Goal: Task Accomplishment & Management: Complete application form

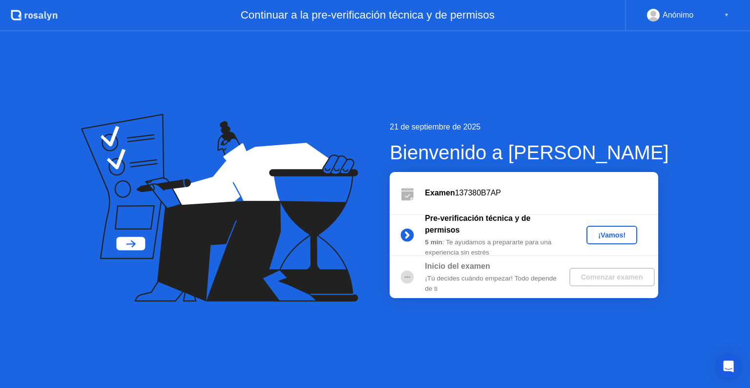
click at [604, 231] on div "¡Vamos!" at bounding box center [612, 235] width 43 height 8
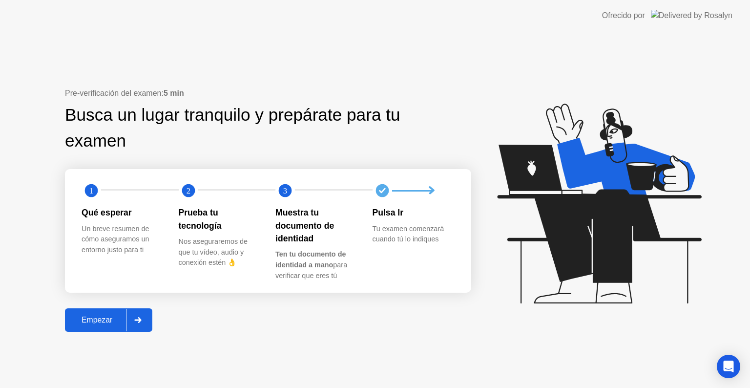
click at [85, 324] on div "Empezar" at bounding box center [97, 320] width 58 height 9
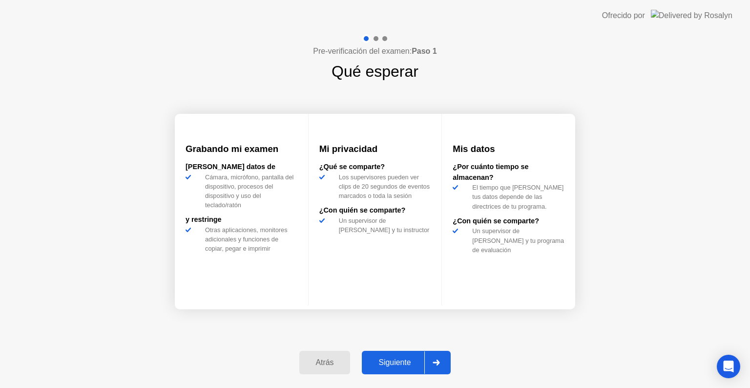
click at [398, 361] on div "Siguiente" at bounding box center [395, 362] width 60 height 9
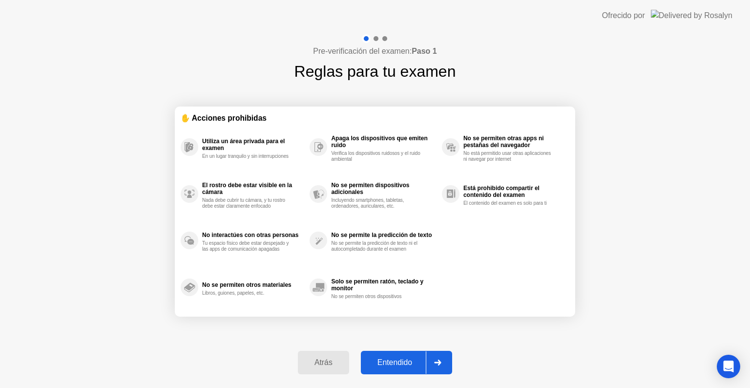
click at [395, 366] on div "Entendido" at bounding box center [395, 362] width 62 height 9
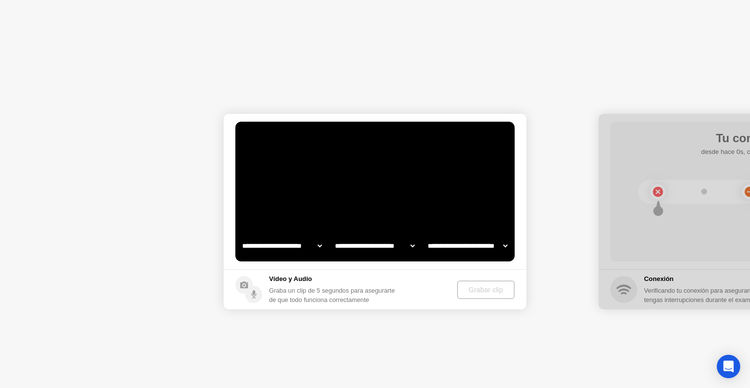
select select "**********"
select select "*******"
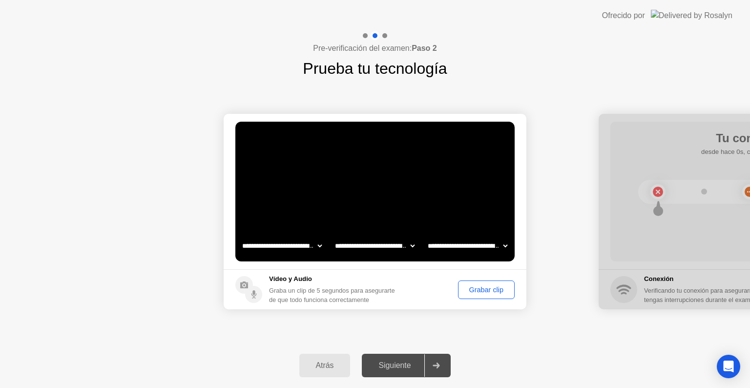
click at [395, 366] on div "Siguiente" at bounding box center [395, 365] width 60 height 9
click at [475, 289] on div "Grabar clip" at bounding box center [487, 290] width 50 height 8
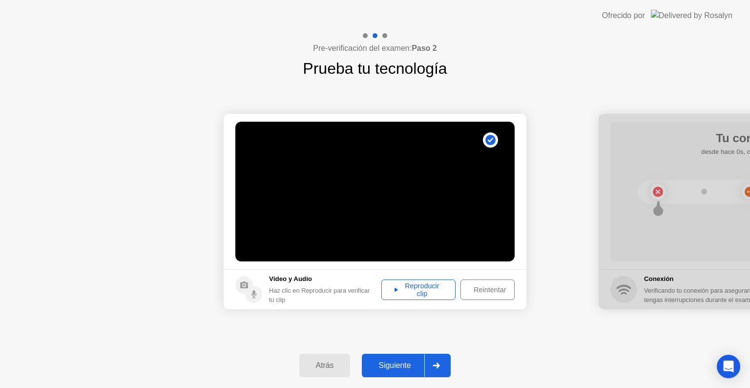
click at [412, 288] on div "Reproducir clip" at bounding box center [418, 290] width 67 height 16
click at [395, 365] on div "Siguiente" at bounding box center [395, 365] width 60 height 9
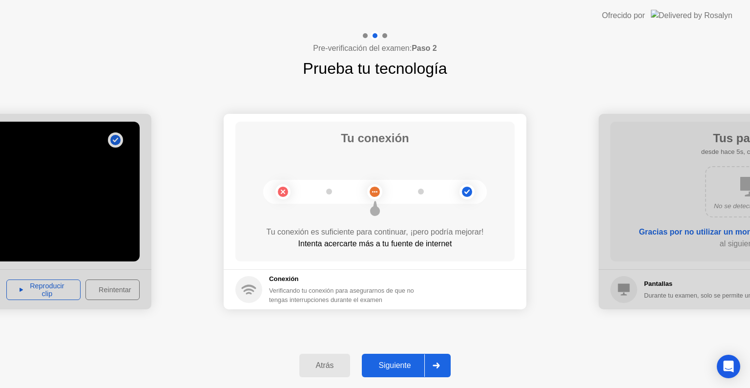
click at [399, 364] on div "Siguiente" at bounding box center [395, 365] width 60 height 9
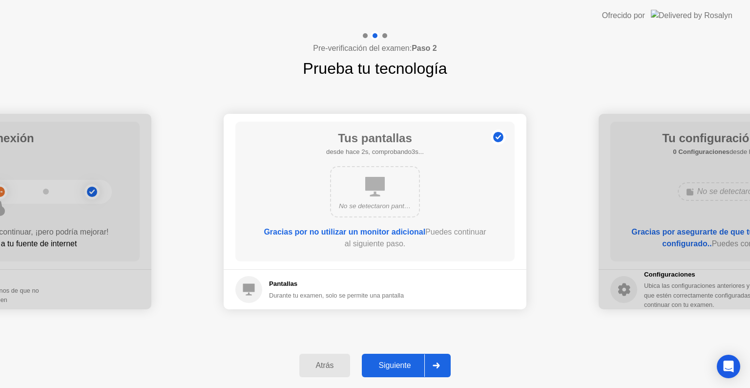
click at [399, 364] on div "Siguiente" at bounding box center [395, 365] width 60 height 9
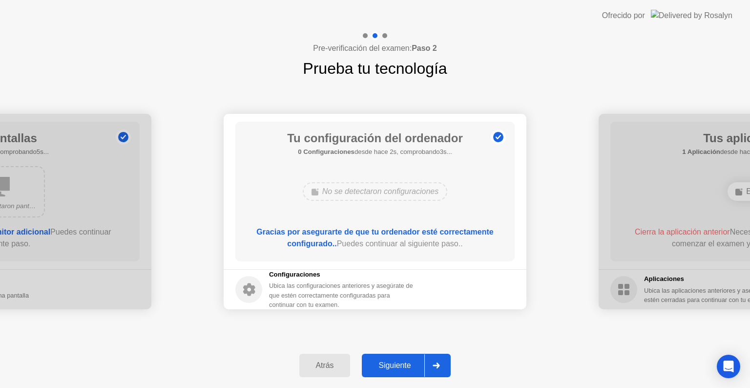
click at [399, 364] on div "Siguiente" at bounding box center [395, 365] width 60 height 9
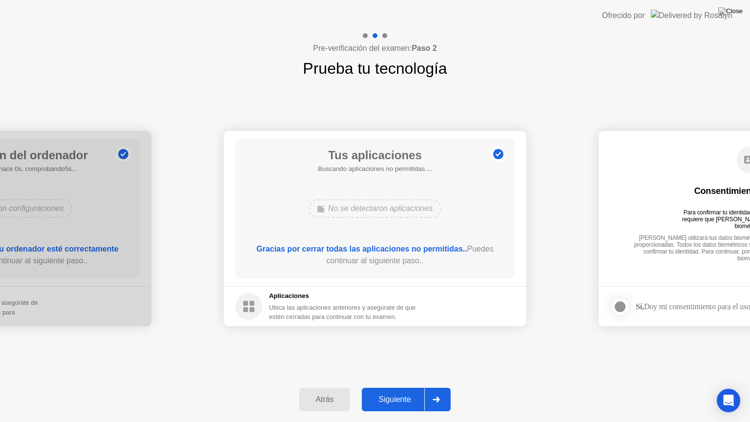
click at [396, 387] on button "Siguiente" at bounding box center [406, 399] width 89 height 23
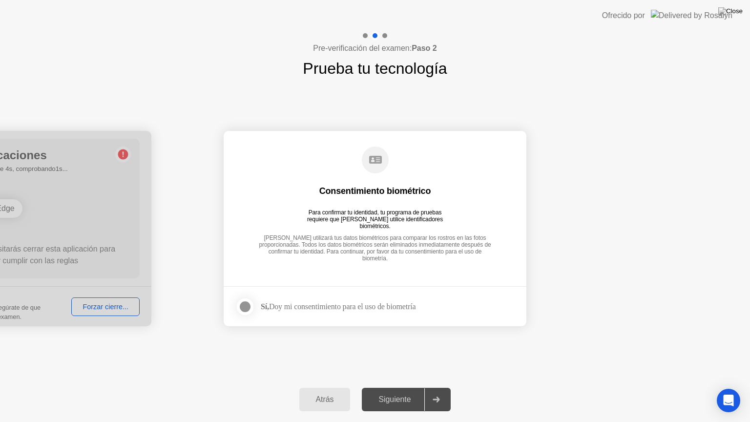
click at [244, 307] on div at bounding box center [245, 307] width 12 height 12
click at [390, 387] on div "Siguiente" at bounding box center [395, 399] width 60 height 9
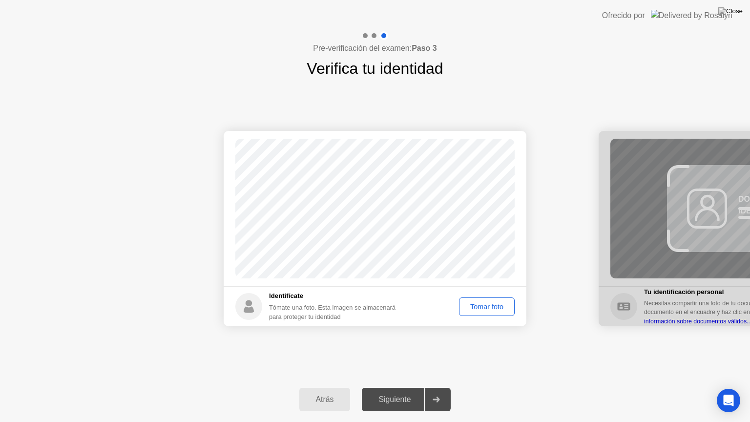
click at [477, 310] on div "Tomar foto" at bounding box center [487, 307] width 49 height 8
click at [477, 310] on div "Repetir" at bounding box center [492, 307] width 38 height 8
click at [487, 303] on div "Tomar foto" at bounding box center [487, 307] width 49 height 8
click at [389, 387] on div "Siguiente" at bounding box center [395, 399] width 60 height 9
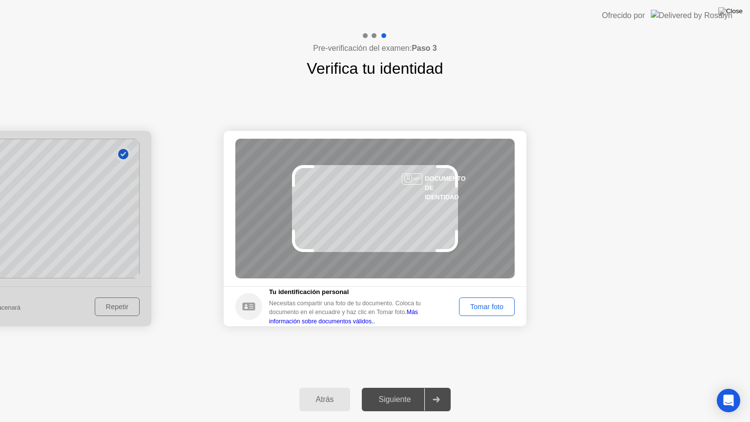
click at [482, 313] on button "Tomar foto" at bounding box center [487, 307] width 56 height 19
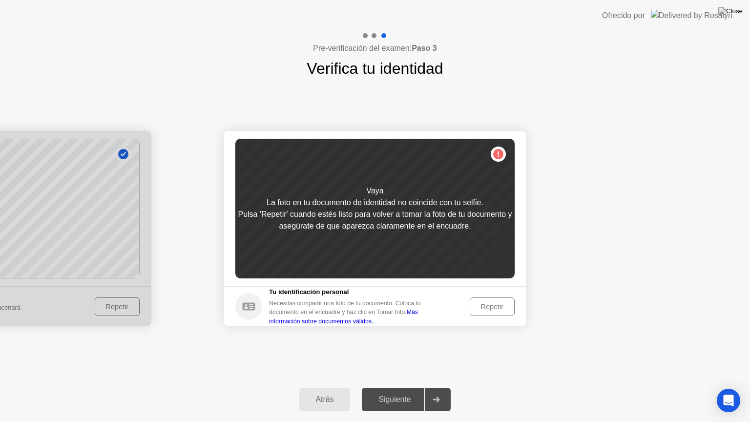
click at [484, 311] on div "Repetir" at bounding box center [492, 307] width 38 height 8
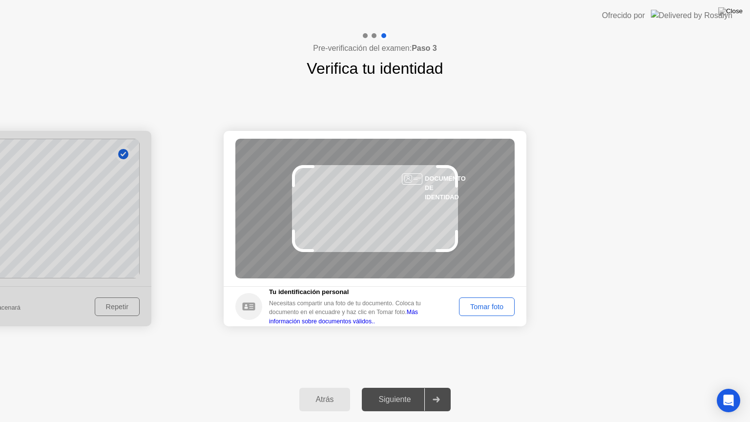
click at [481, 309] on div "Tomar foto" at bounding box center [487, 307] width 49 height 8
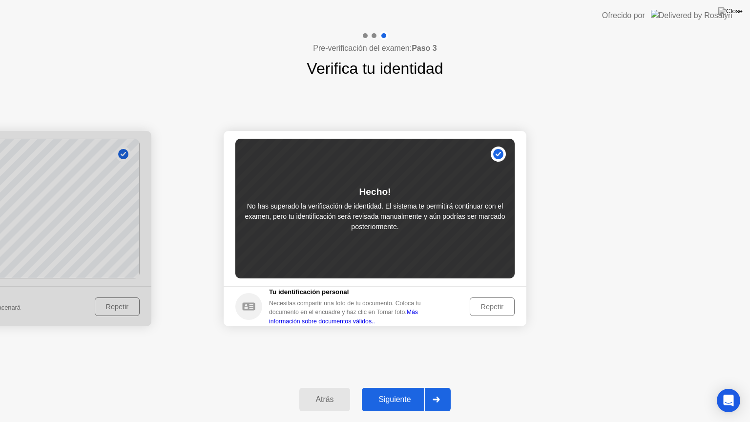
click at [401, 387] on div "Siguiente" at bounding box center [395, 399] width 60 height 9
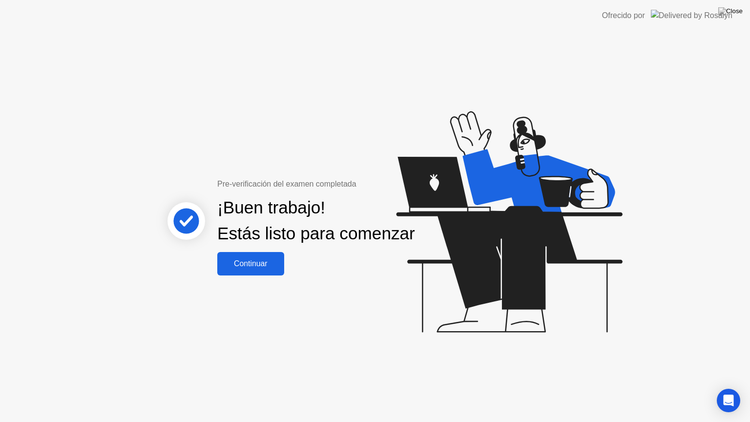
click at [264, 260] on button "Continuar" at bounding box center [250, 263] width 67 height 23
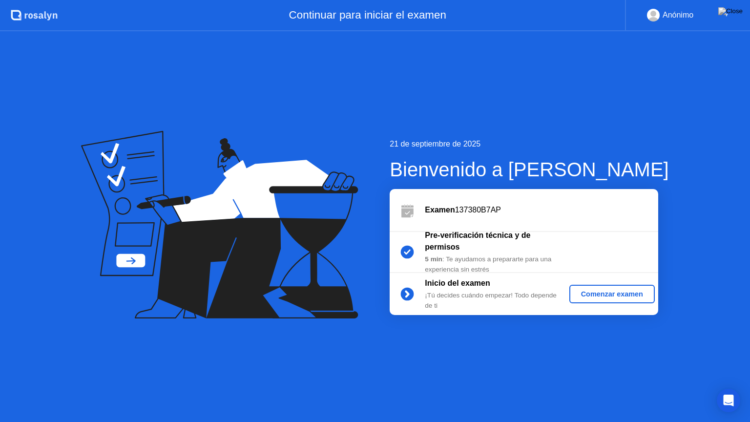
click at [604, 296] on div "Comenzar examen" at bounding box center [613, 294] width 78 height 8
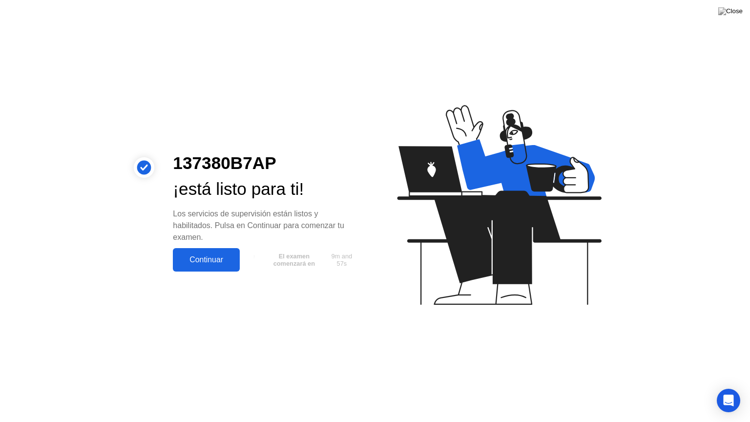
click at [217, 260] on div "Continuar" at bounding box center [206, 260] width 61 height 9
